Goal: Navigation & Orientation: Find specific page/section

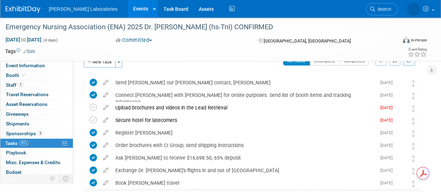
click at [128, 10] on link "Events" at bounding box center [140, 8] width 25 height 17
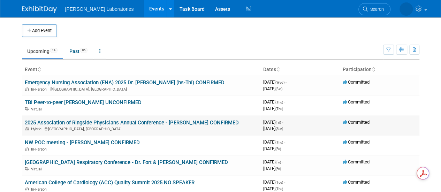
click at [228, 124] on link "2025 Association of Ringside Physicians Annual Conference - [PERSON_NAME] CONFI…" at bounding box center [132, 123] width 214 height 6
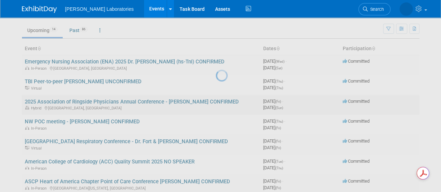
scroll to position [31, 0]
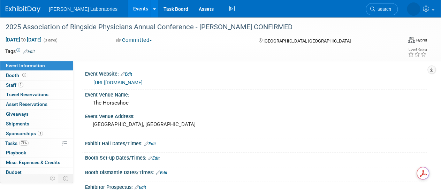
click at [128, 10] on link "Events" at bounding box center [140, 8] width 25 height 17
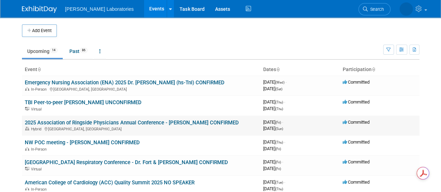
click at [263, 124] on span "September 26, 2025 (Fri) -" at bounding box center [273, 122] width 20 height 5
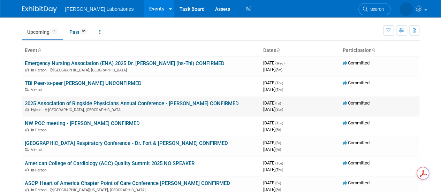
scroll to position [35, 0]
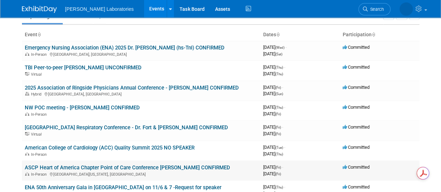
click at [178, 168] on link "ASCP Heart of America Chapter Point of Care Conference [PERSON_NAME] CONFIRMED" at bounding box center [127, 167] width 205 height 6
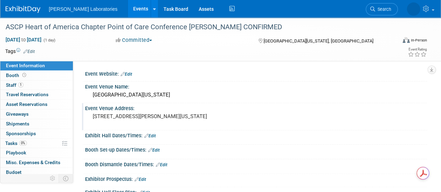
click at [309, 106] on div "Event Venue Address:" at bounding box center [256, 107] width 342 height 9
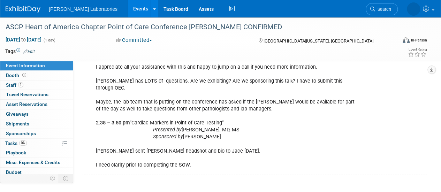
scroll to position [735, 0]
